Goal: Check status: Check status

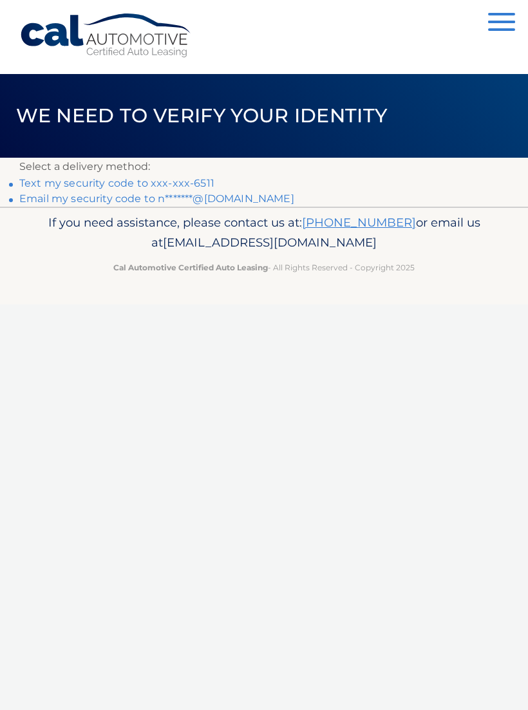
click at [199, 180] on link "Text my security code to xxx-xxx-6511" at bounding box center [116, 183] width 195 height 12
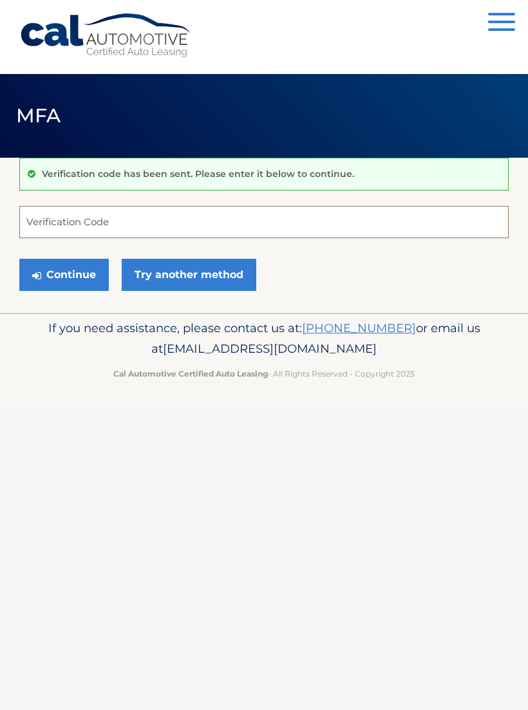
click at [59, 229] on input "Verification Code" at bounding box center [263, 222] width 489 height 32
type input "933299"
click at [81, 274] on button "Continue" at bounding box center [64, 275] width 90 height 32
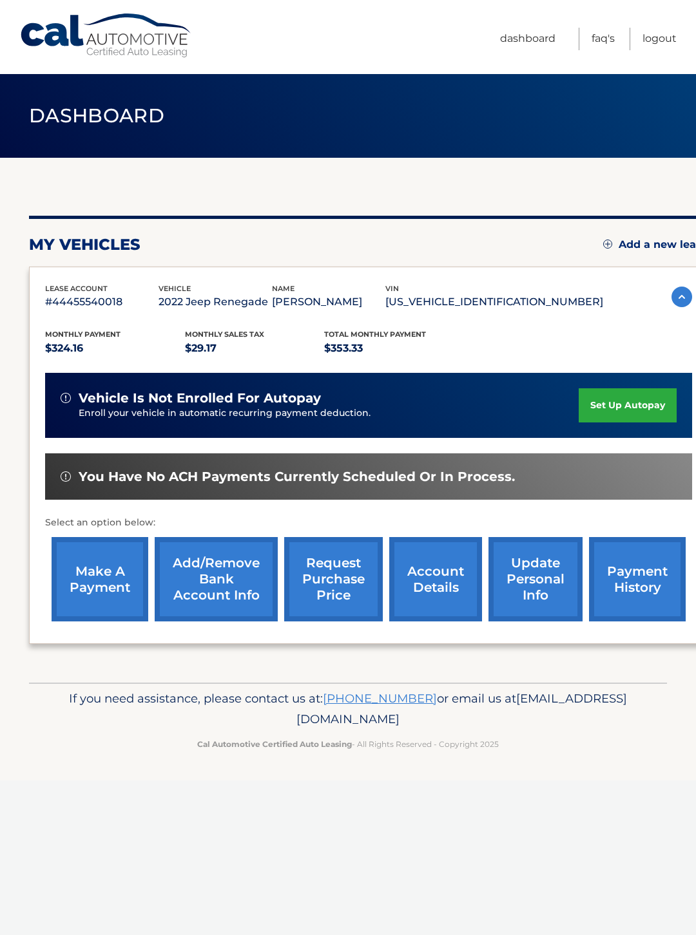
click at [565, 660] on div "my vehicles Add a new lease lease account #44455540018 vehicle 2022 Jeep Renega…" at bounding box center [368, 420] width 679 height 525
click at [445, 576] on link "account details" at bounding box center [435, 579] width 93 height 84
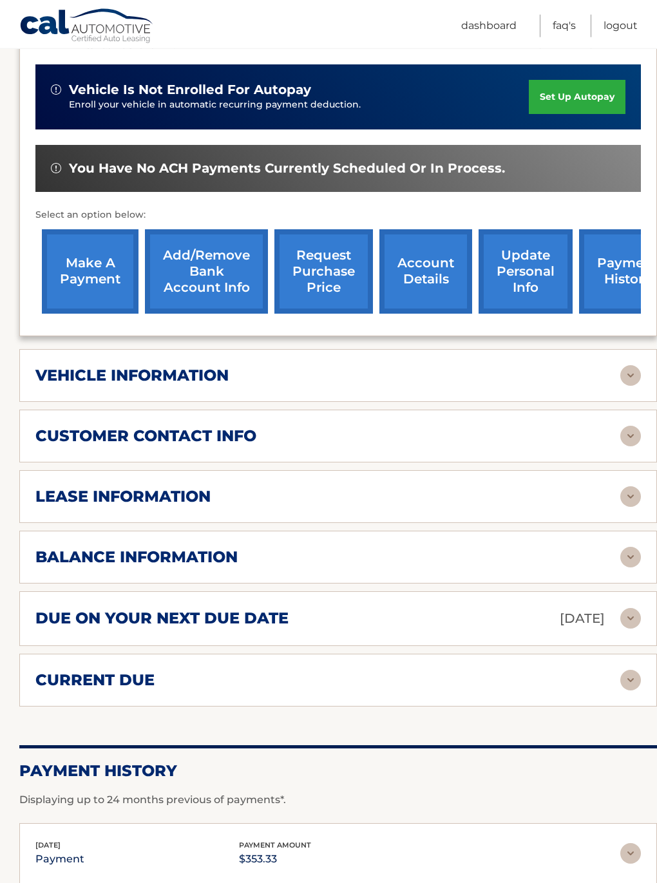
scroll to position [345, 0]
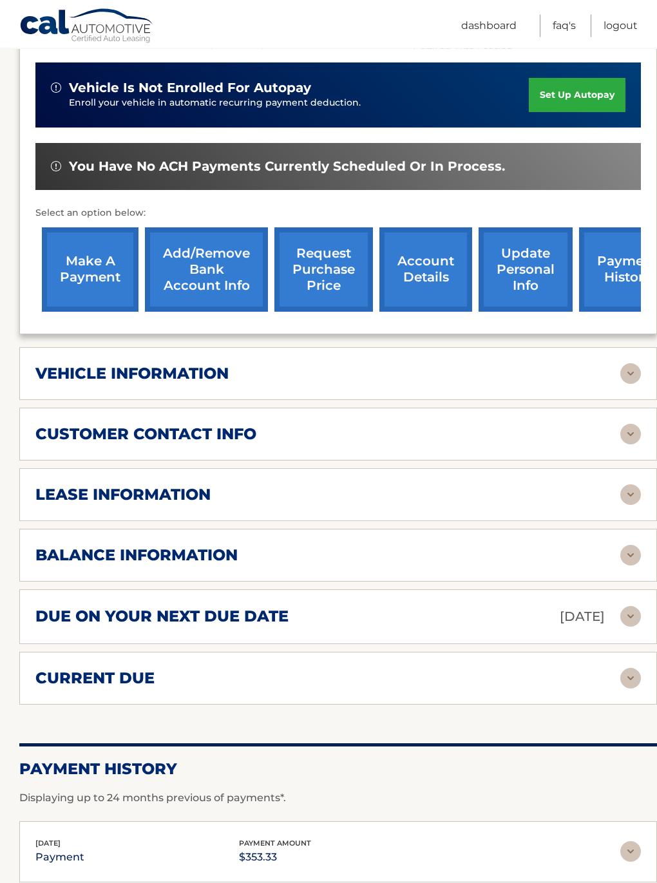
click at [182, 486] on h2 "lease information" at bounding box center [122, 495] width 175 height 19
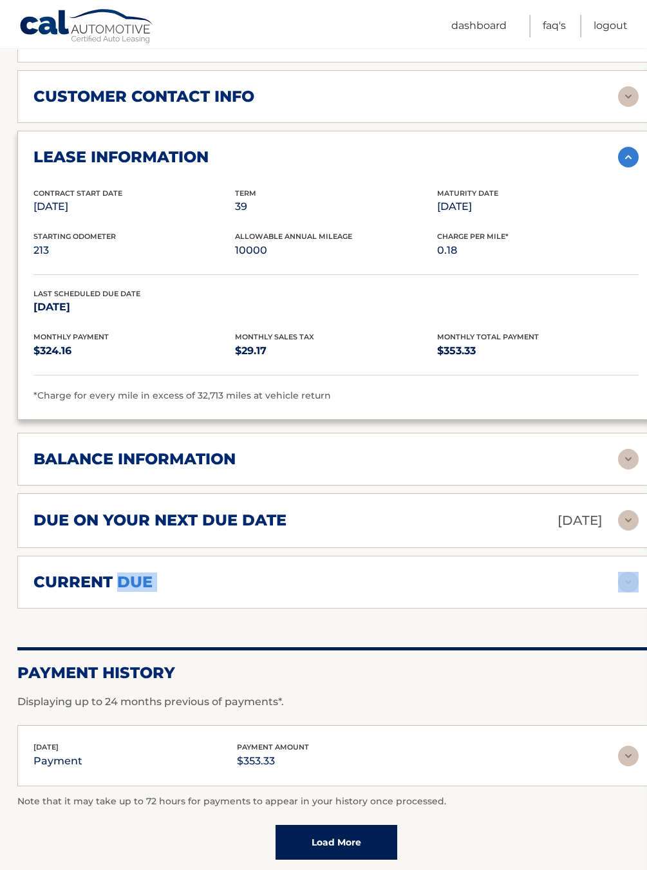
scroll to position [683, 0]
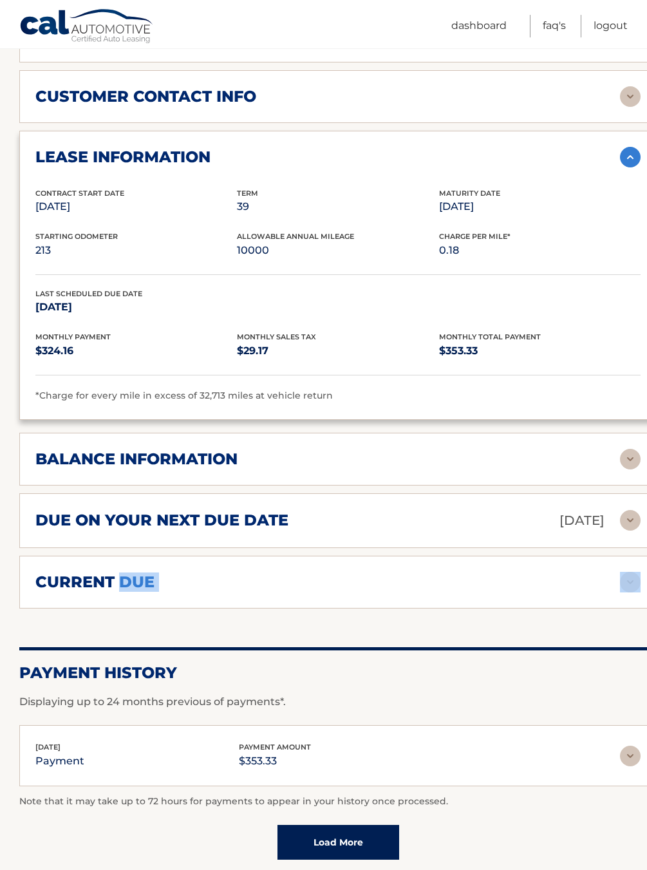
click at [104, 298] on p "Mar 04, 2026" at bounding box center [136, 307] width 202 height 18
click at [256, 450] on div "balance information" at bounding box center [327, 459] width 585 height 19
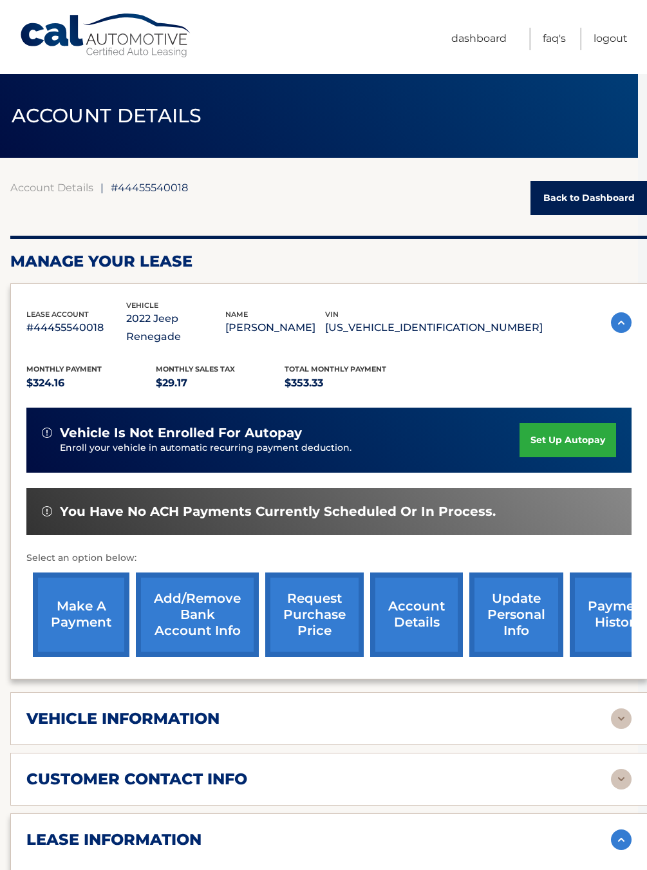
scroll to position [0, 10]
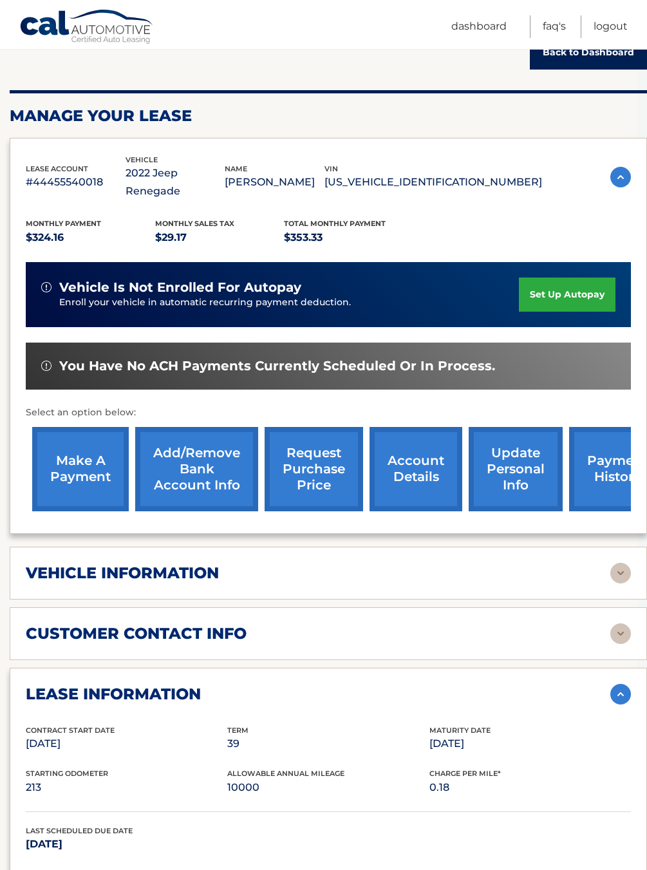
click at [229, 563] on div "vehicle information" at bounding box center [318, 572] width 585 height 19
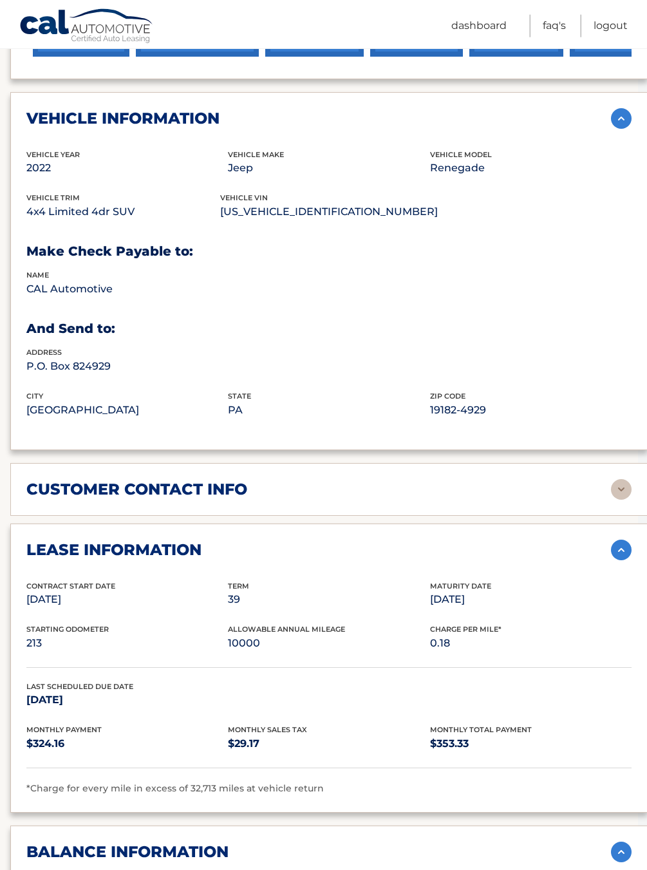
scroll to position [601, 10]
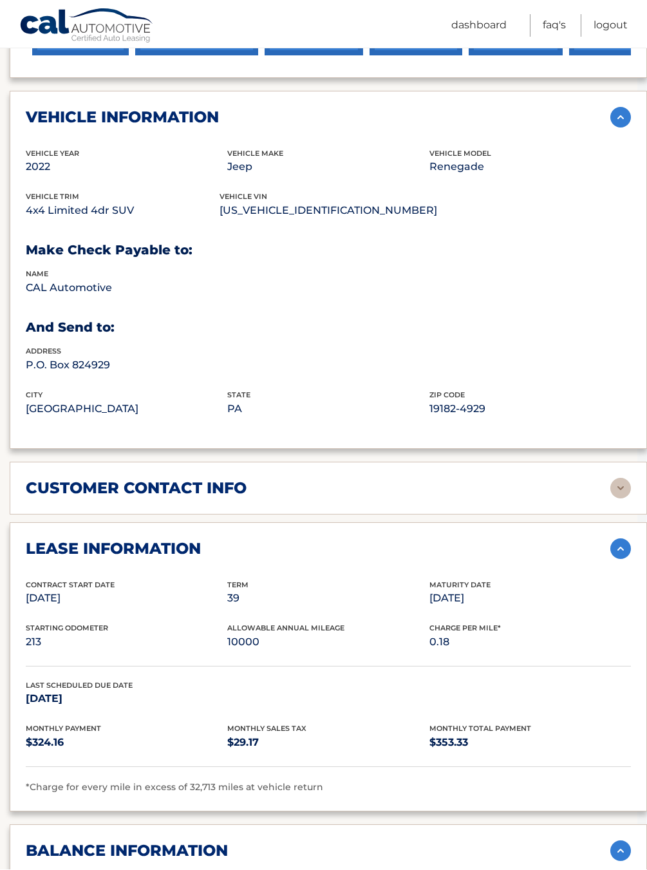
click at [623, 23] on link "Logout" at bounding box center [611, 26] width 34 height 23
